Goal: Information Seeking & Learning: Understand process/instructions

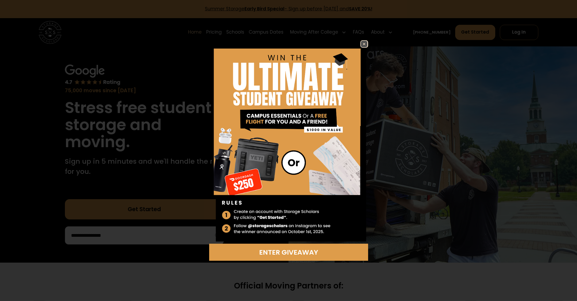
click at [365, 44] on img at bounding box center [364, 44] width 6 height 6
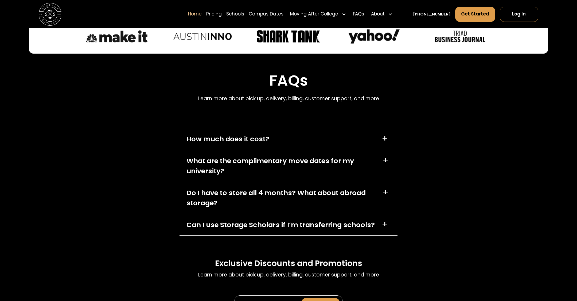
scroll to position [1910, 0]
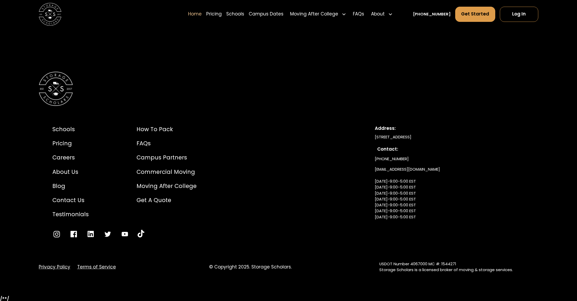
click at [90, 262] on div "Privacy Policy Terms of Service © Copyright 2025. Storage Scholars. USDOT Numbe…" at bounding box center [288, 267] width 499 height 12
click at [89, 267] on link "Terms of Service" at bounding box center [96, 267] width 39 height 7
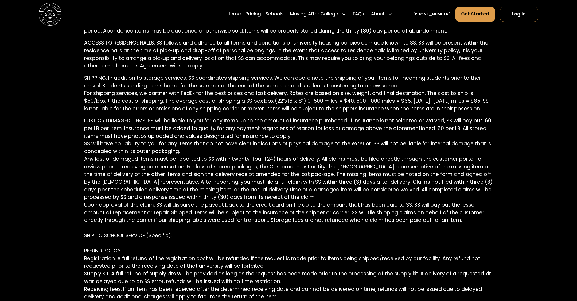
scroll to position [1404, 0]
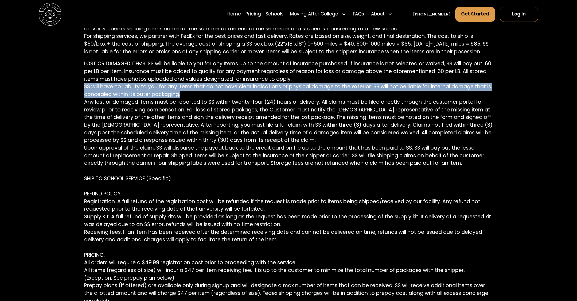
drag, startPoint x: 182, startPoint y: 87, endPoint x: 84, endPoint y: 80, distance: 98.5
copy p "SS will have no liability to you for any Items that do not have clear indicatio…"
